Goal: Task Accomplishment & Management: Manage account settings

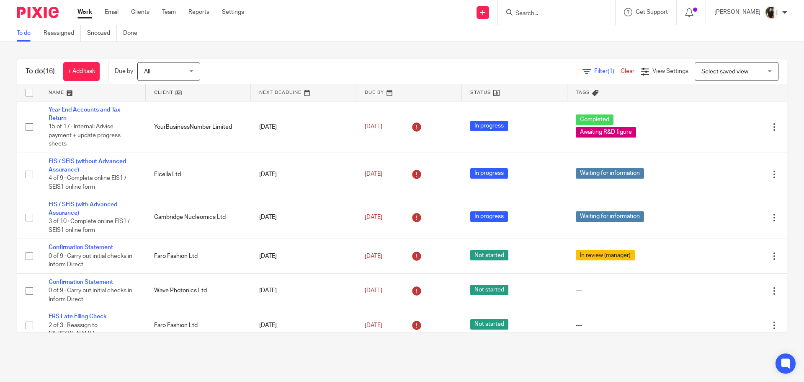
scroll to position [174, 0]
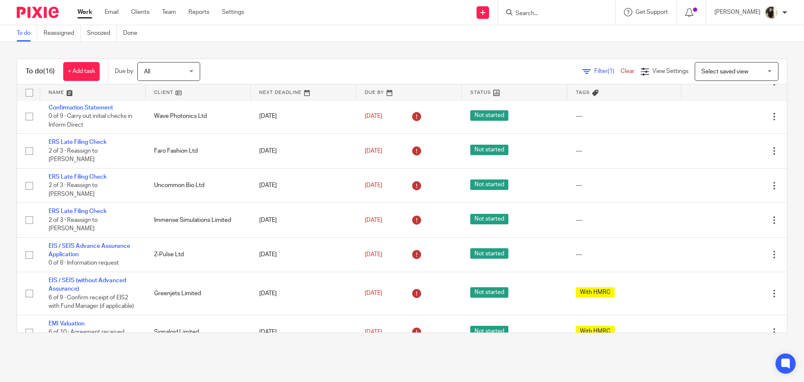
click at [549, 16] on input "Search" at bounding box center [552, 14] width 75 height 8
type input "o"
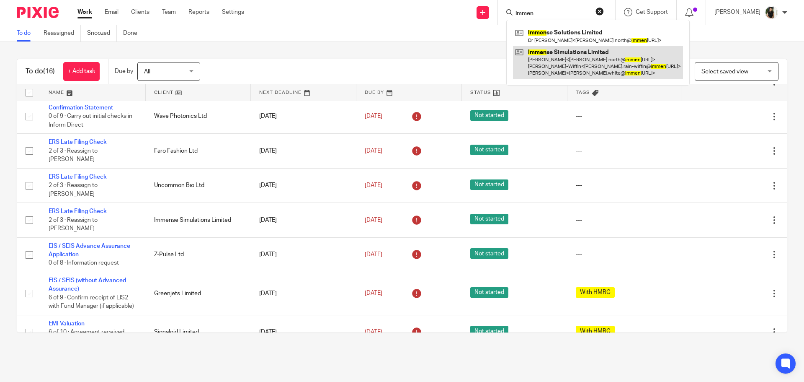
type input "immen"
click at [570, 72] on link at bounding box center [598, 62] width 170 height 33
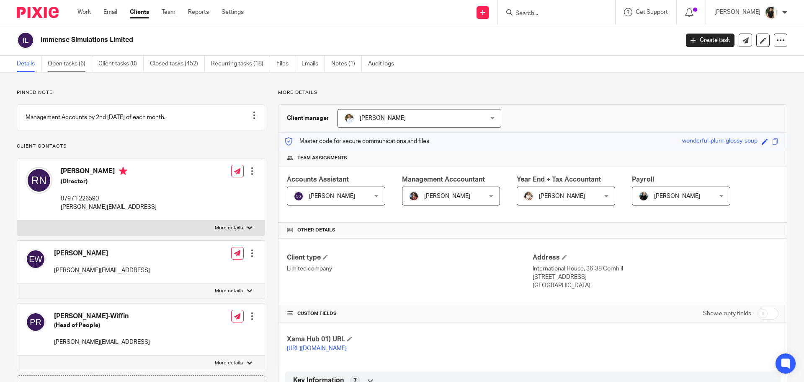
click at [74, 67] on link "Open tasks (6)" at bounding box center [70, 64] width 44 height 16
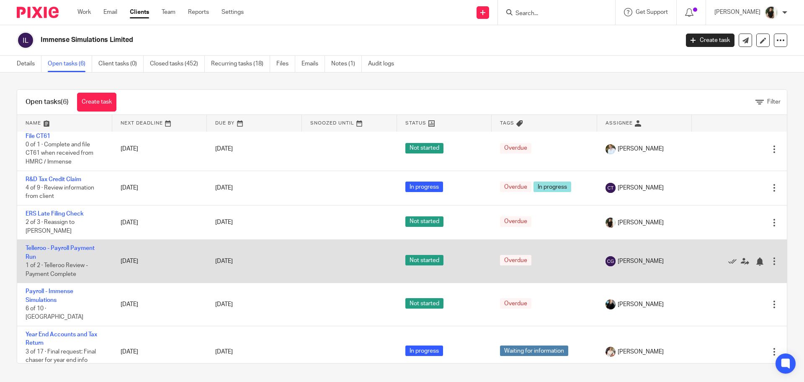
scroll to position [5, 0]
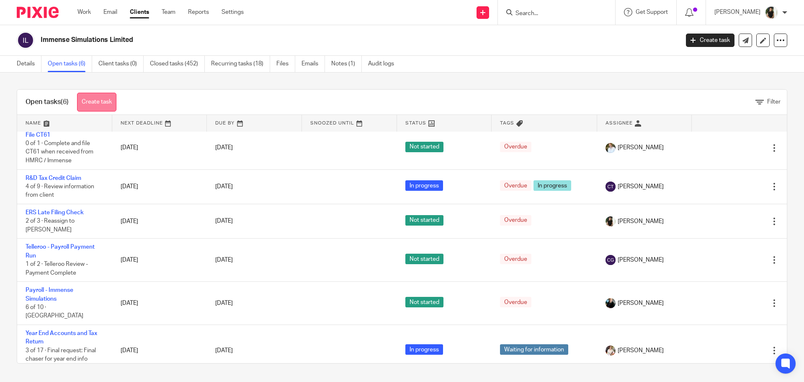
click at [115, 100] on link "Create task" at bounding box center [96, 102] width 39 height 19
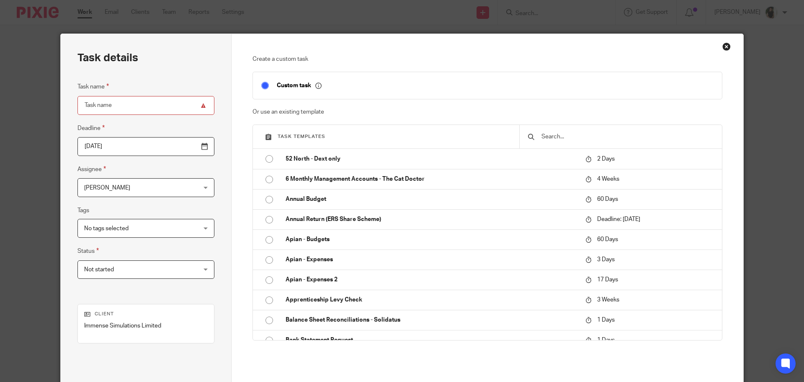
click at [558, 143] on div at bounding box center [620, 136] width 203 height 23
click at [557, 138] on input "text" at bounding box center [627, 136] width 173 height 9
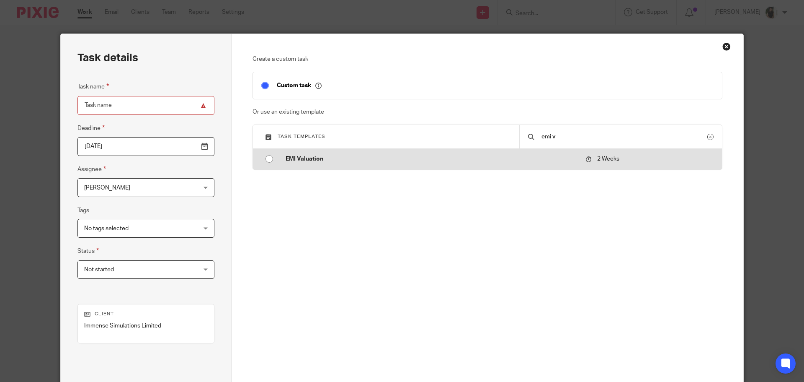
type input "emi v"
click at [553, 152] on td "EMI Valuation" at bounding box center [429, 159] width 304 height 20
type input "2025-10-09"
type input "EMI Valuation"
checkbox input "false"
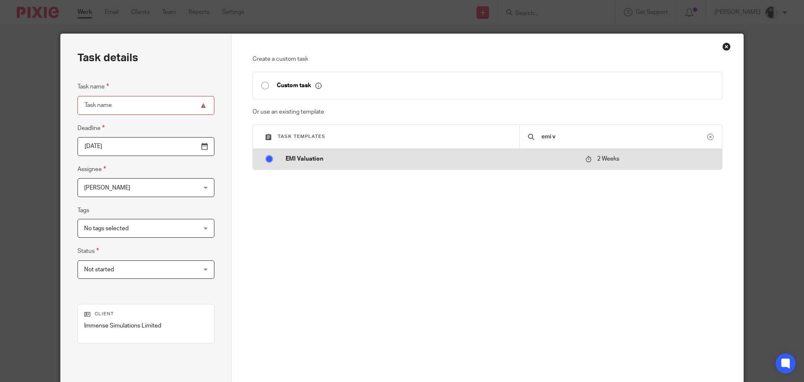
radio input "true"
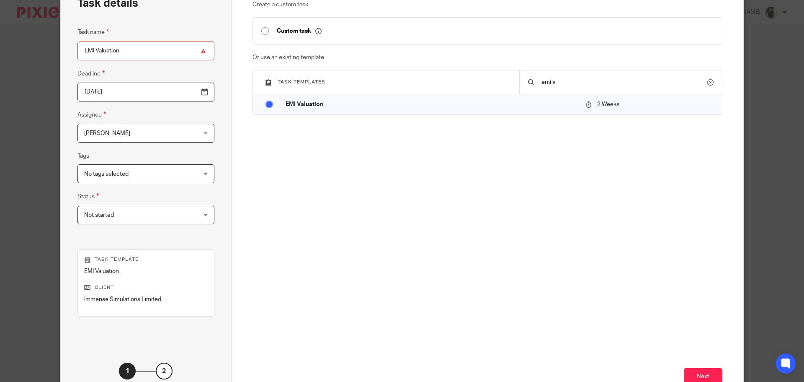
scroll to position [114, 0]
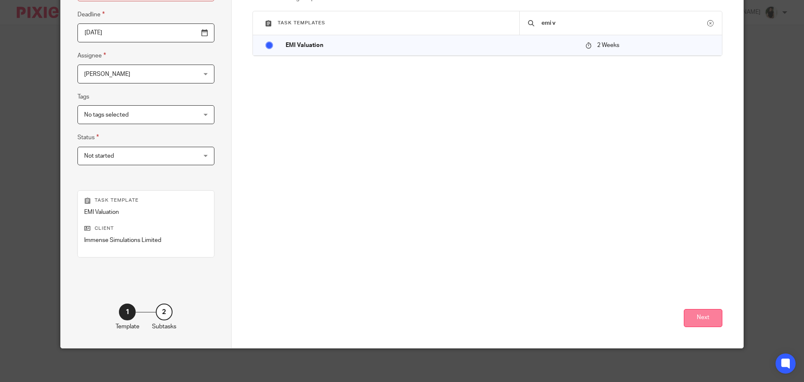
click at [694, 315] on button "Next" at bounding box center [703, 318] width 39 height 18
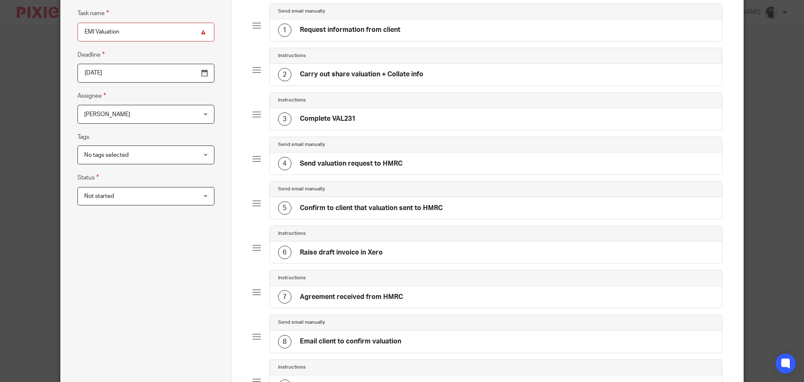
scroll to position [266, 0]
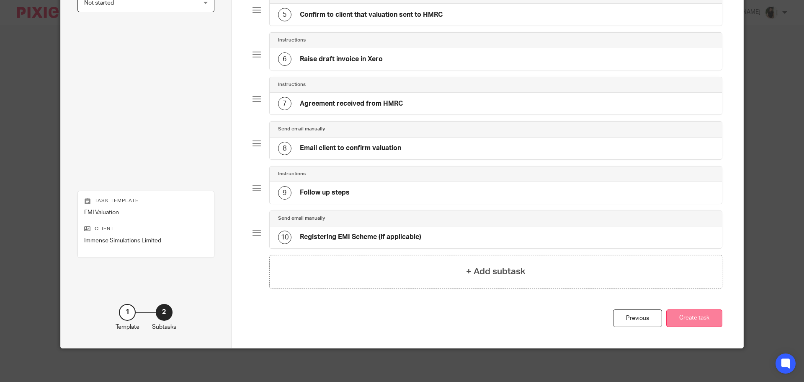
click at [699, 321] on button "Create task" at bounding box center [695, 318] width 56 height 18
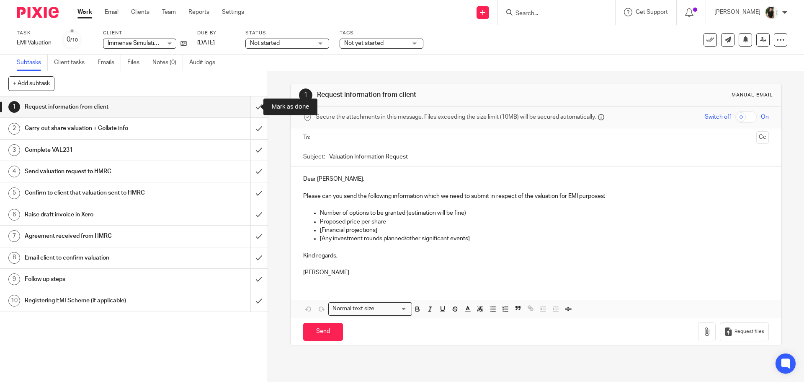
click at [253, 111] on input "submit" at bounding box center [134, 106] width 268 height 21
click at [253, 130] on input "submit" at bounding box center [134, 128] width 268 height 21
click at [253, 152] on input "submit" at bounding box center [134, 150] width 268 height 21
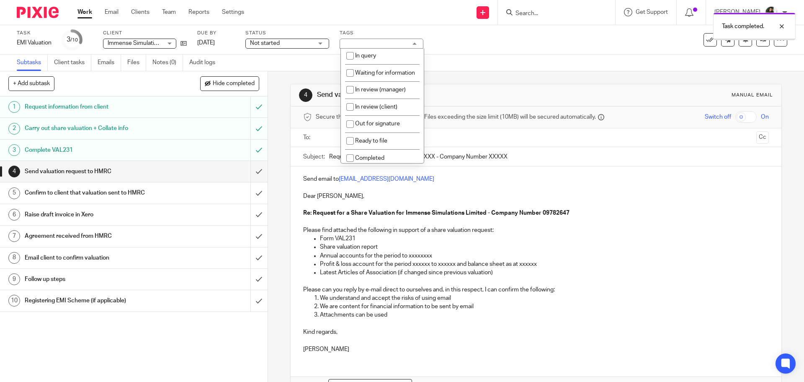
scroll to position [149, 0]
click at [380, 109] on li "Urgent" at bounding box center [382, 103] width 83 height 17
click at [376, 104] on li "Urgent" at bounding box center [382, 103] width 83 height 17
checkbox input "false"
click at [380, 120] on span "With HMRC" at bounding box center [370, 120] width 31 height 6
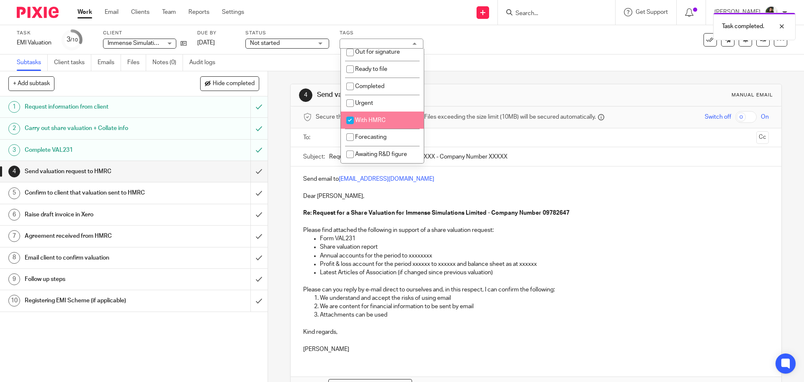
checkbox input "true"
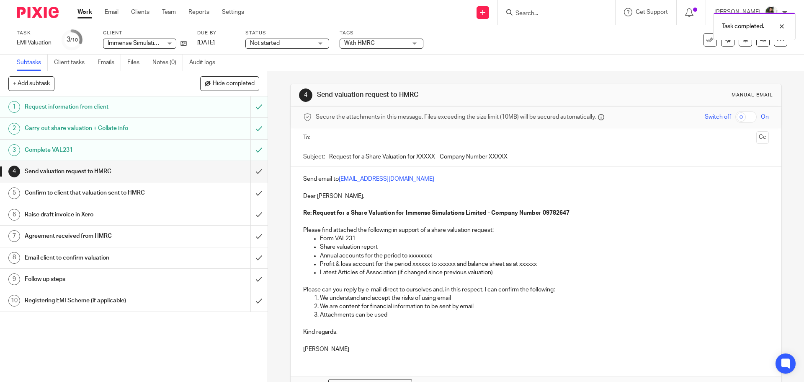
click at [334, 131] on ul at bounding box center [536, 138] width 439 height 14
drag, startPoint x: 439, startPoint y: 178, endPoint x: 337, endPoint y: 180, distance: 101.8
click at [337, 180] on p "Send email to savexternal.mailbox@hmrc.gov.uk" at bounding box center [535, 179] width 465 height 8
copy p "savexternal.mailbox@hmrc.gov.uk"
click at [354, 132] on ul at bounding box center [536, 138] width 439 height 14
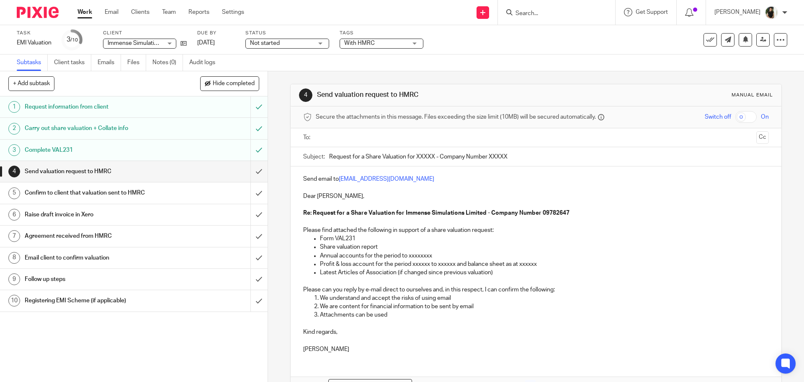
click at [356, 135] on input "text" at bounding box center [536, 138] width 434 height 10
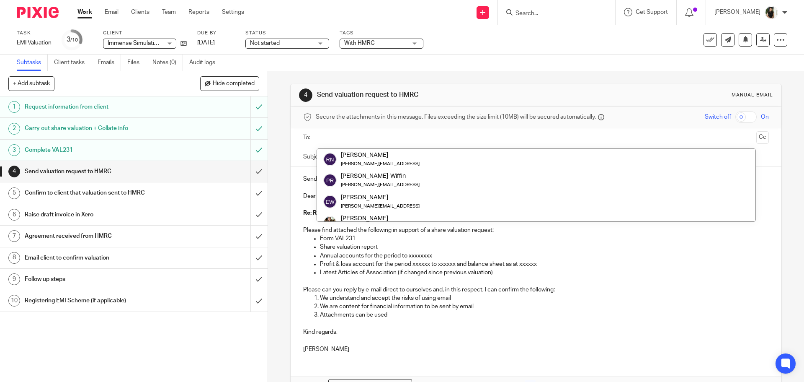
paste input "savexternal.mailbox@hmrc.gov.uk"
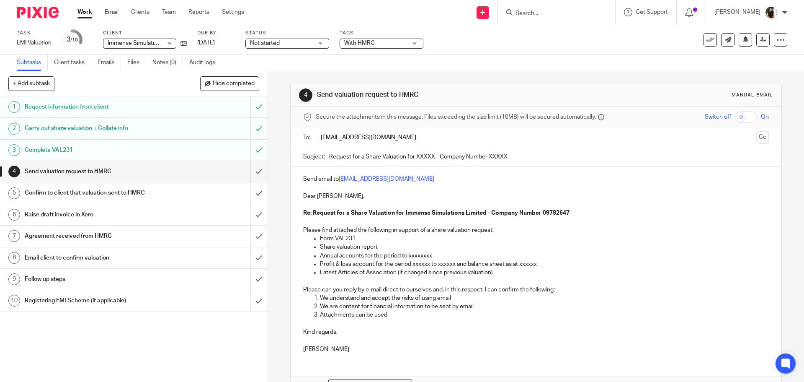
type input "savexternal.mailbox@hmrc.gov.uk"
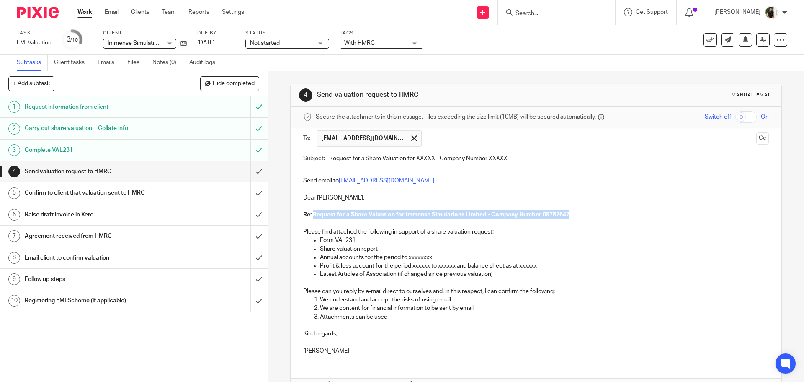
drag, startPoint x: 586, startPoint y: 214, endPoint x: 313, endPoint y: 216, distance: 273.6
click at [313, 216] on p "Re: Request for a Share Valuation for Immense Simulations Limited - Company Num…" at bounding box center [535, 214] width 465 height 8
drag, startPoint x: 516, startPoint y: 158, endPoint x: 197, endPoint y: 147, distance: 319.0
click at [197, 147] on div "+ Add subtask Hide completed Cancel + Add 1 Request information from client 2 C…" at bounding box center [402, 226] width 804 height 310
paste input "Immense Simulations Limited - Company Number 09782647"
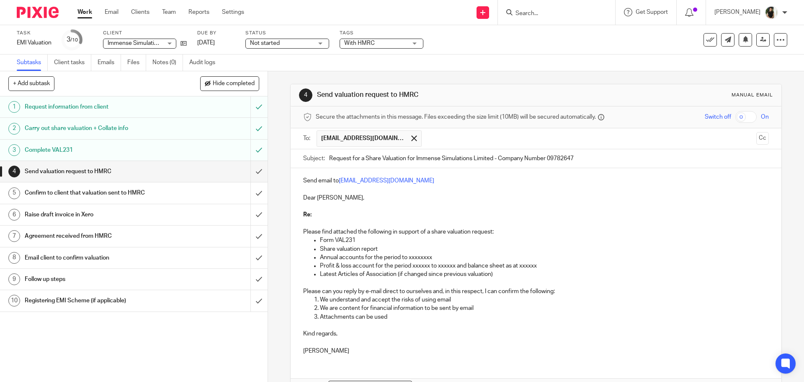
type input "Request for a Share Valuation for Immense Simulations Limited - Company Number …"
drag, startPoint x: 340, startPoint y: 216, endPoint x: 304, endPoint y: 208, distance: 36.6
click at [304, 208] on div "Send email to savexternal.mailbox@hmrc.gov.uk Dear Sirs, Re: Please find attach…" at bounding box center [536, 264] width 491 height 193
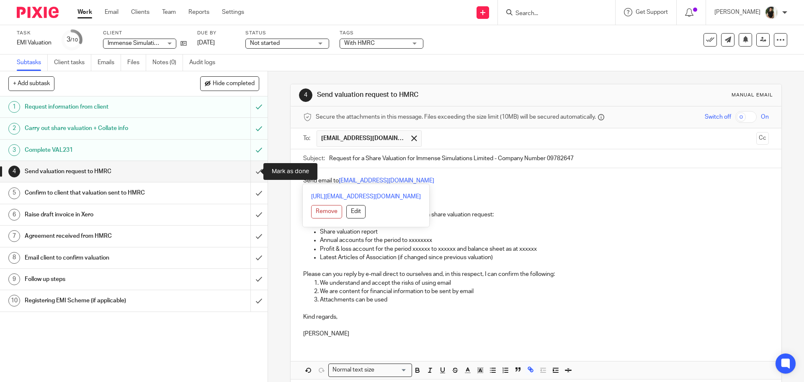
drag, startPoint x: 486, startPoint y: 182, endPoint x: 238, endPoint y: 173, distance: 248.2
click at [238, 173] on div "+ Add subtask Hide completed Cancel + Add 1 Request information from client 2 C…" at bounding box center [402, 226] width 804 height 310
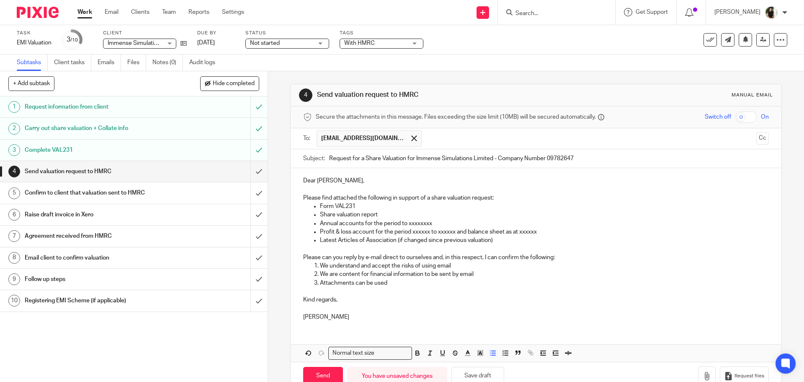
click at [413, 222] on p "Annual accounts for the period to xxxxxxxx" at bounding box center [544, 223] width 449 height 8
drag, startPoint x: 442, startPoint y: 221, endPoint x: 318, endPoint y: 224, distance: 123.6
click at [320, 224] on p "Annual accounts for the period to xxxxxxxx" at bounding box center [544, 223] width 449 height 8
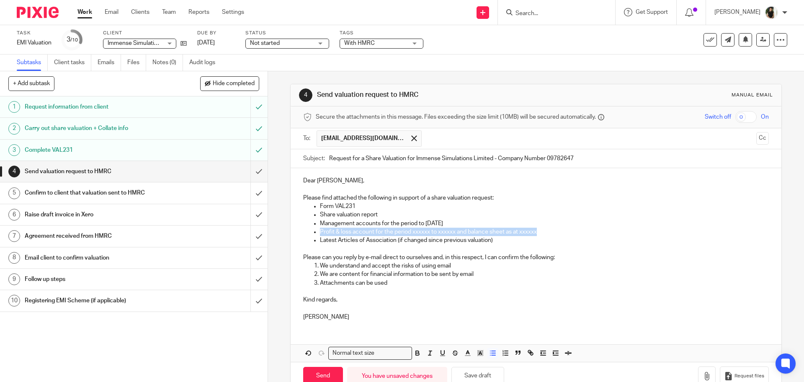
drag, startPoint x: 422, startPoint y: 231, endPoint x: 318, endPoint y: 230, distance: 103.9
click at [320, 230] on p "Profit & loss account for the period xxxxxx to xxxxxx and balance sheet as at x…" at bounding box center [544, 231] width 449 height 8
drag, startPoint x: 524, startPoint y: 239, endPoint x: 282, endPoint y: 239, distance: 242.6
click at [282, 239] on div "4 Send valuation request to HMRC Manual email Secure the attachments in this me…" at bounding box center [536, 226] width 536 height 310
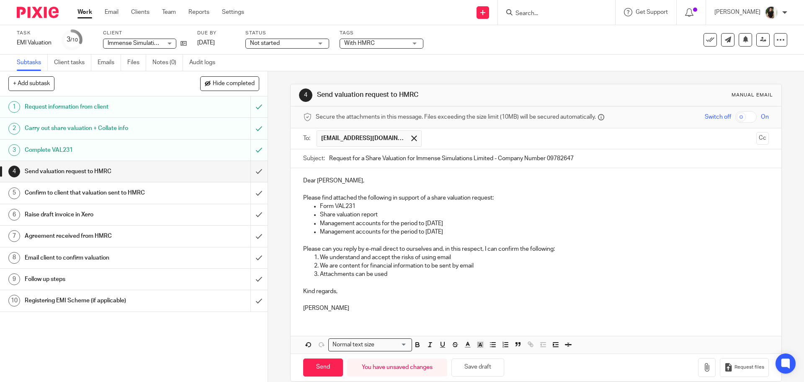
click at [306, 296] on p at bounding box center [535, 299] width 465 height 8
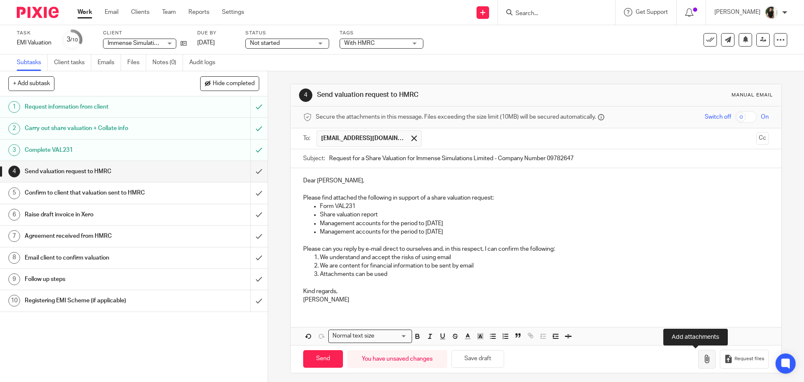
click at [698, 354] on button "button" at bounding box center [707, 358] width 18 height 19
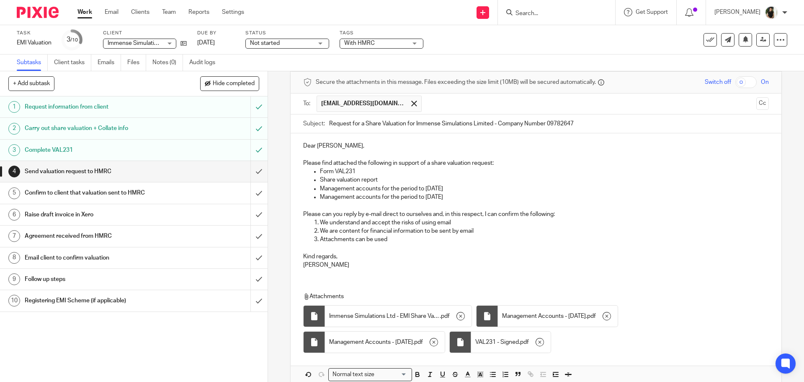
scroll to position [77, 0]
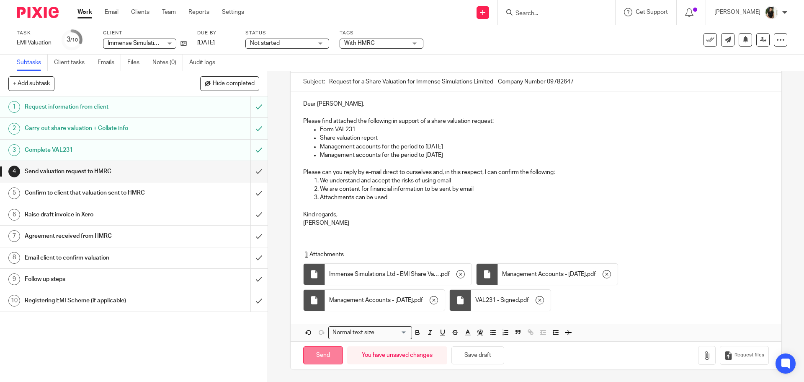
click at [331, 358] on input "Send" at bounding box center [323, 355] width 40 height 18
type input "Sent"
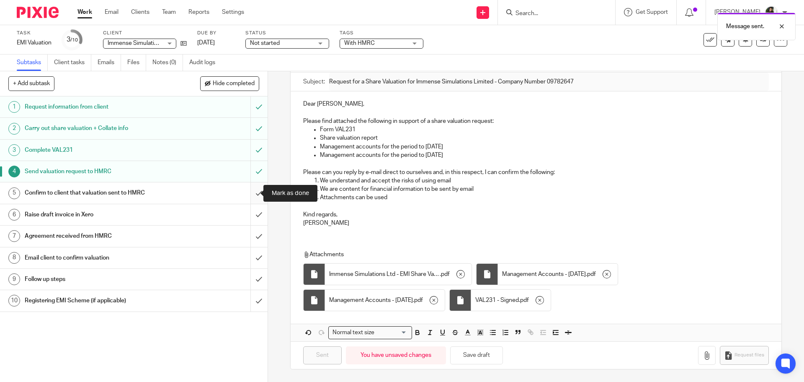
click at [247, 193] on input "submit" at bounding box center [134, 192] width 268 height 21
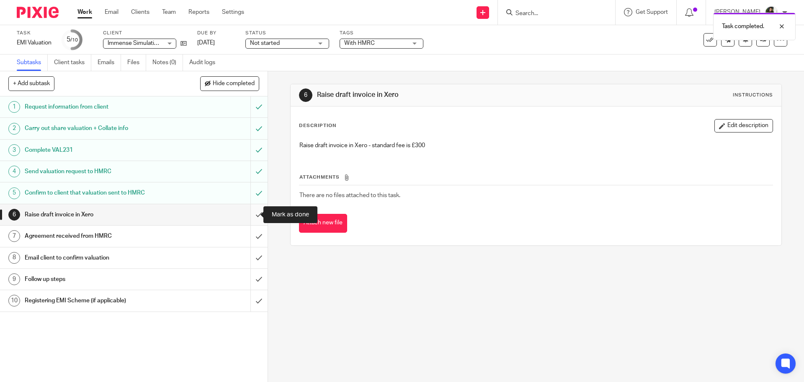
click at [252, 214] on input "submit" at bounding box center [134, 214] width 268 height 21
